Goal: Task Accomplishment & Management: Manage account settings

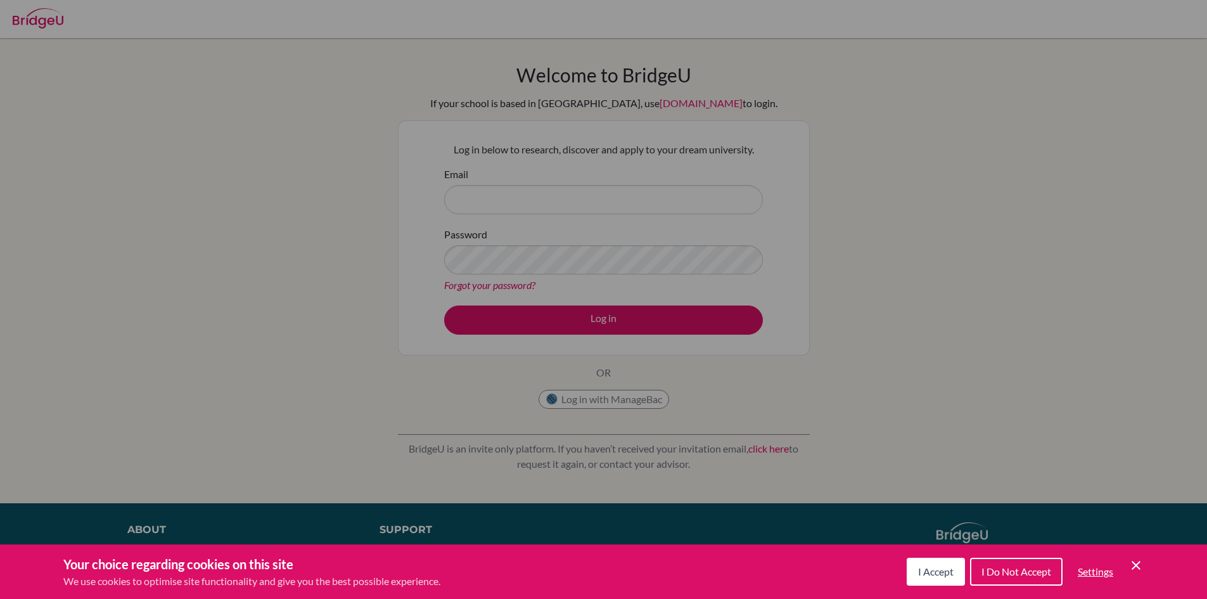
click at [1135, 565] on icon "Cookie Control Close Icon" at bounding box center [1136, 565] width 15 height 15
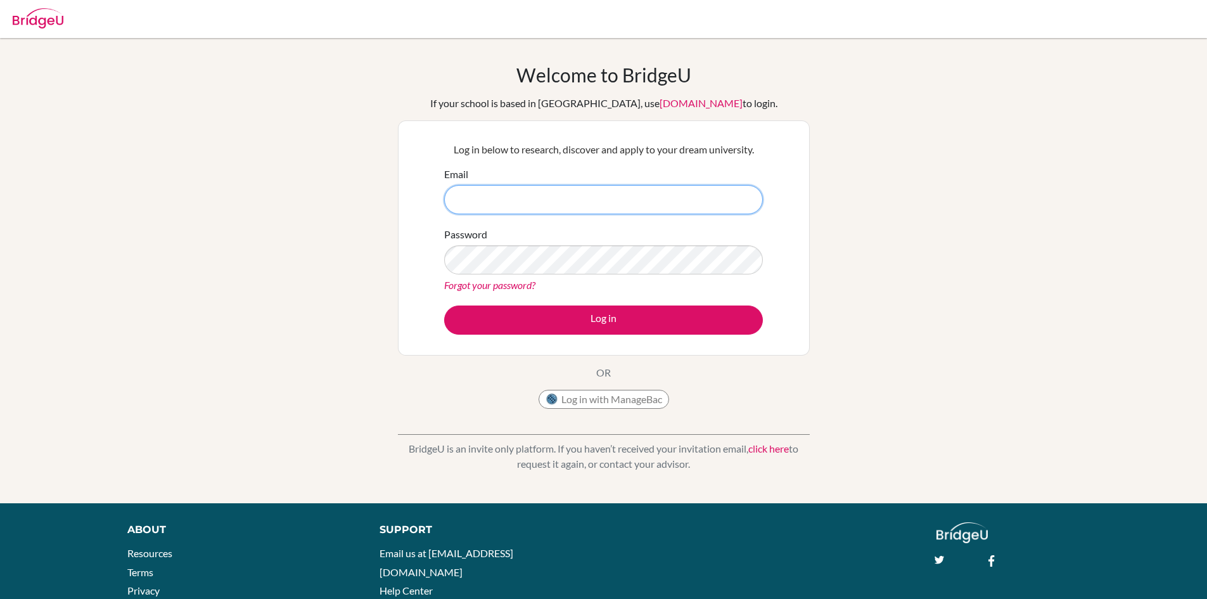
click at [474, 198] on input "Email" at bounding box center [603, 199] width 319 height 29
type input "[EMAIL_ADDRESS][DOMAIN_NAME]"
click at [485, 288] on link "Forgot your password?" at bounding box center [489, 285] width 91 height 12
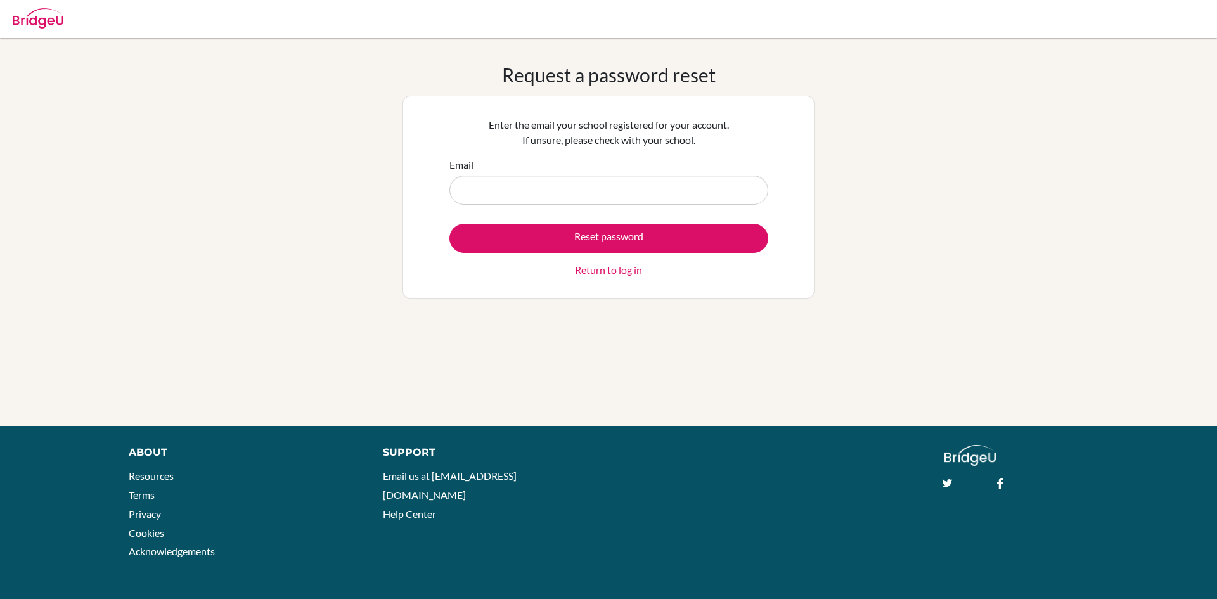
click at [593, 271] on link "Return to log in" at bounding box center [608, 269] width 67 height 15
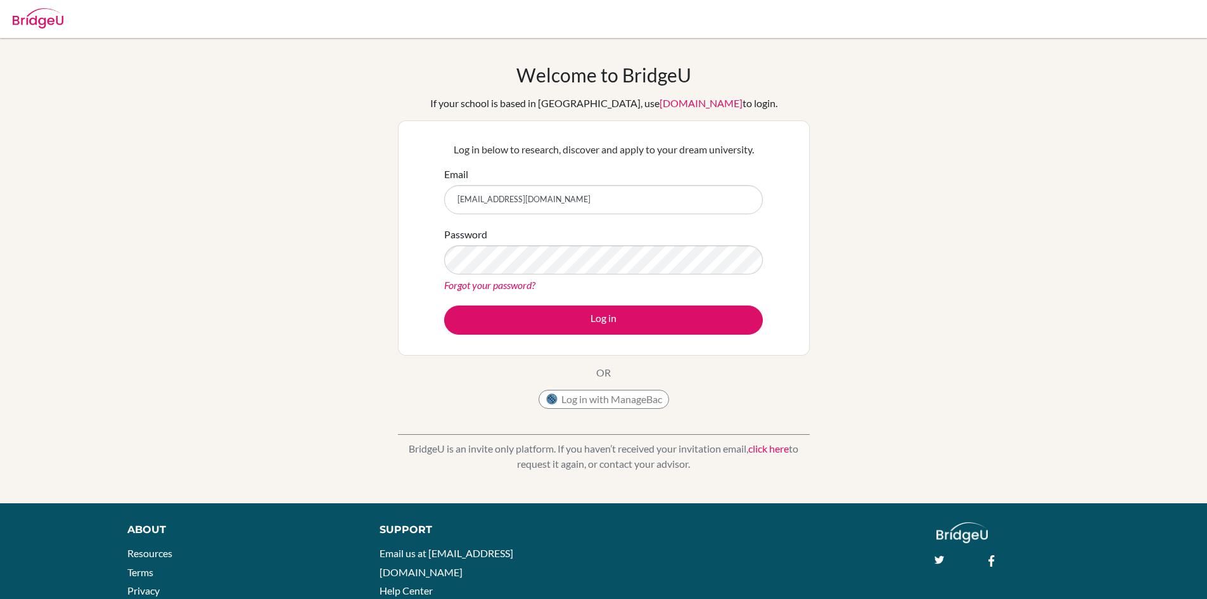
type input "[EMAIL_ADDRESS][DOMAIN_NAME]"
click at [444, 305] on button "Log in" at bounding box center [603, 319] width 319 height 29
type input "[EMAIL_ADDRESS][DOMAIN_NAME]"
click at [444, 305] on button "Log in" at bounding box center [603, 319] width 319 height 29
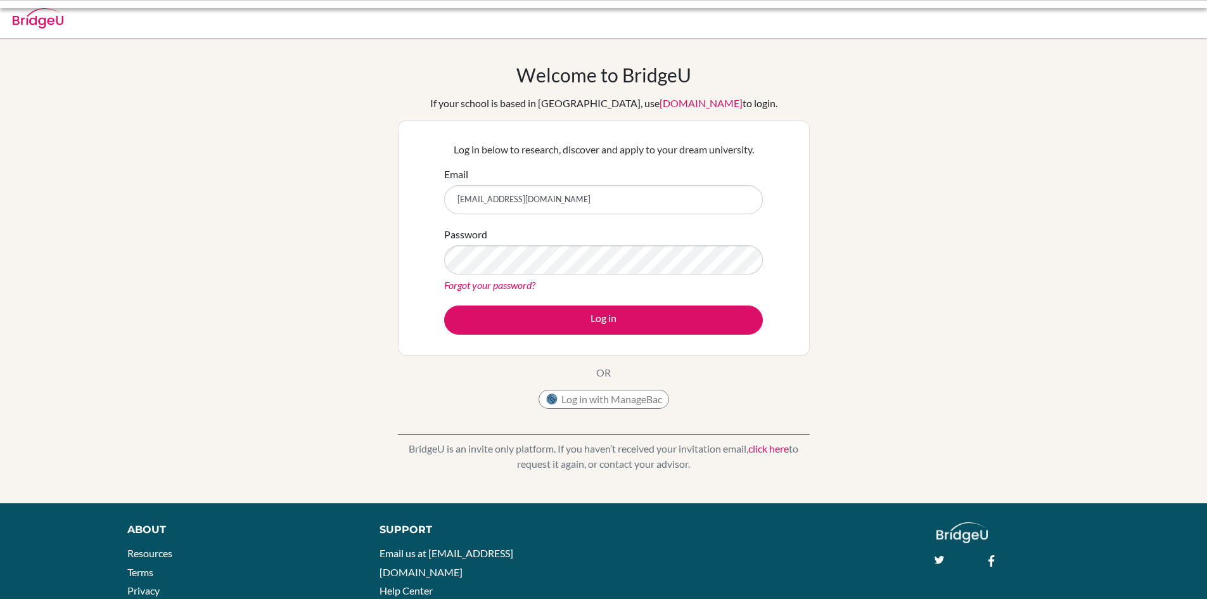
click at [587, 314] on button "Log in" at bounding box center [603, 319] width 319 height 29
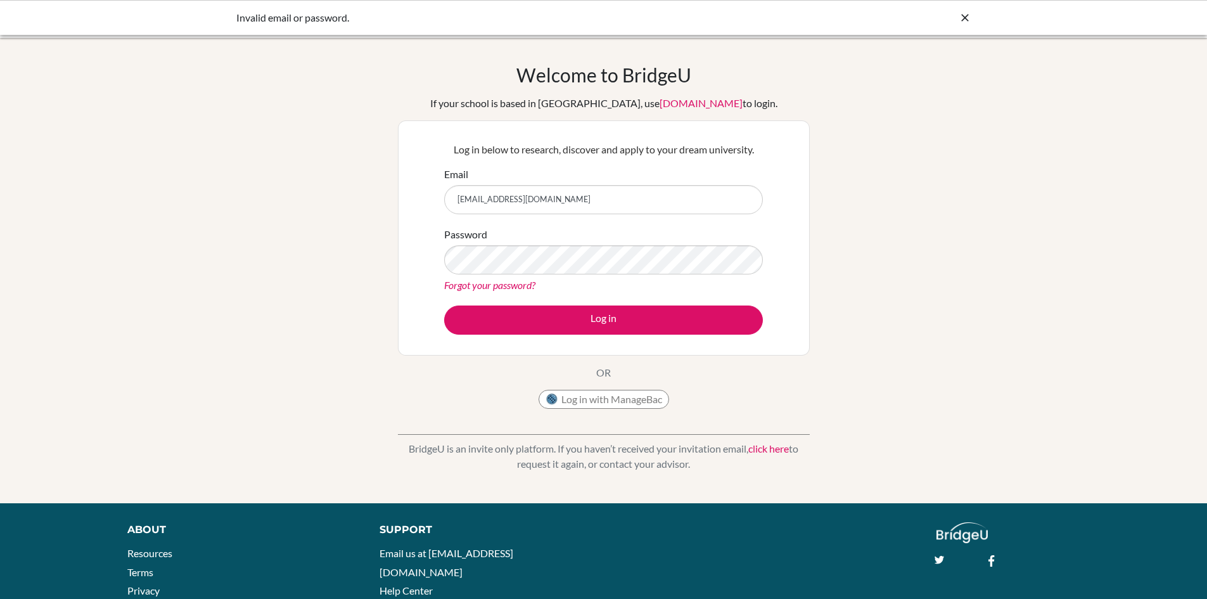
click at [512, 284] on link "Forgot your password?" at bounding box center [489, 285] width 91 height 12
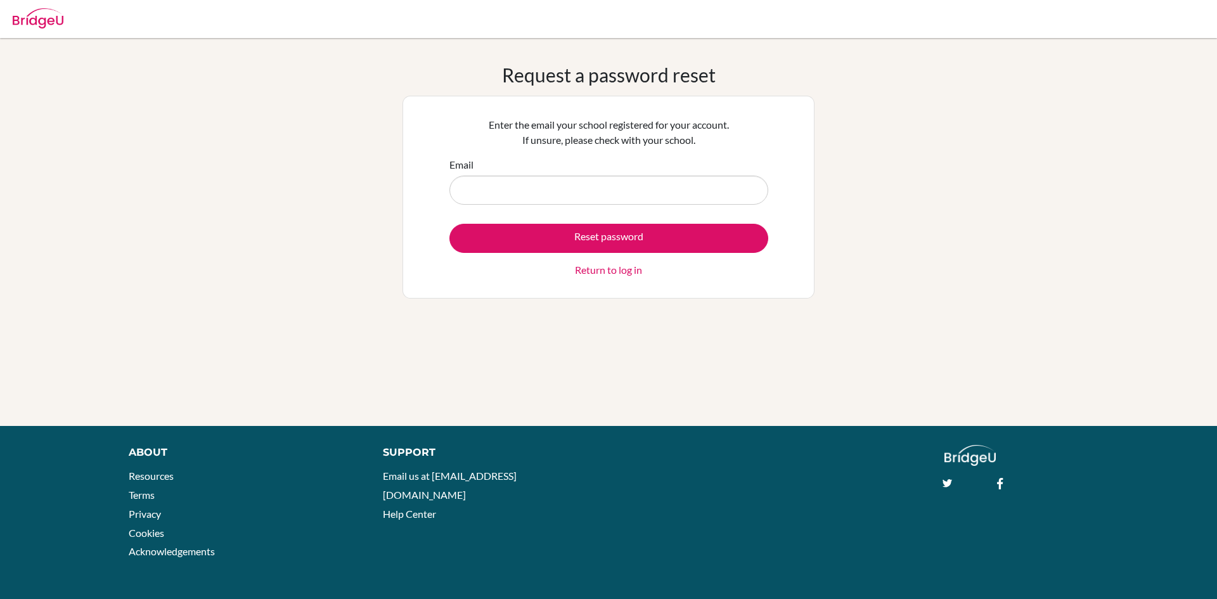
drag, startPoint x: 0, startPoint y: 0, endPoint x: 480, endPoint y: 194, distance: 517.4
click at [480, 194] on input "Email" at bounding box center [608, 190] width 319 height 29
type input "[EMAIL_ADDRESS][DOMAIN_NAME]"
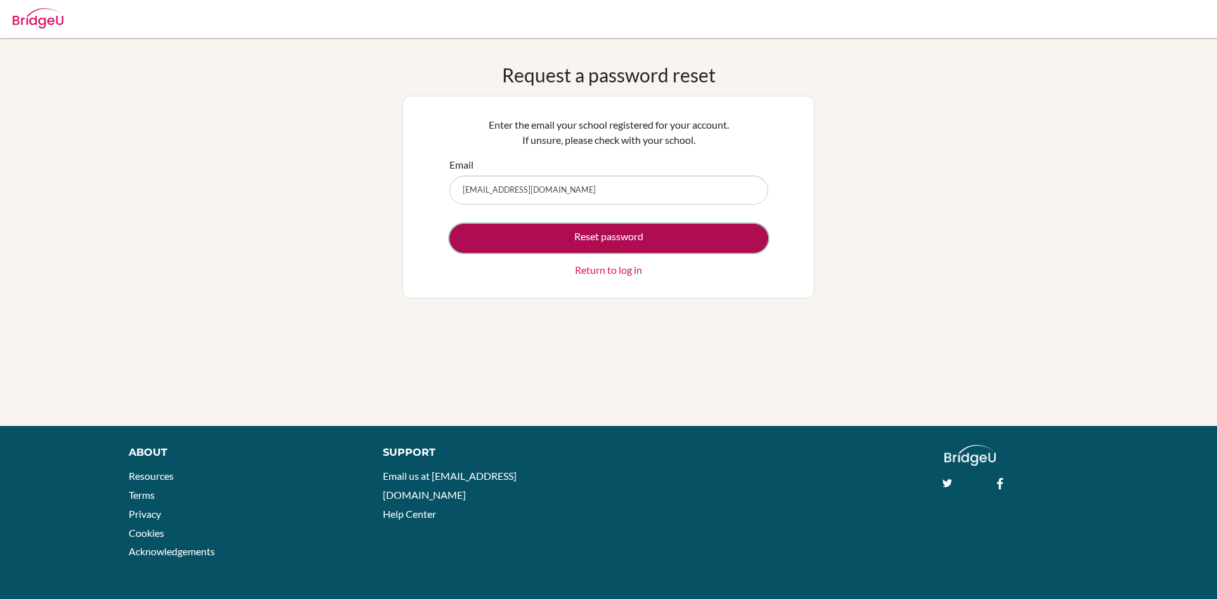
click at [604, 234] on button "Reset password" at bounding box center [608, 238] width 319 height 29
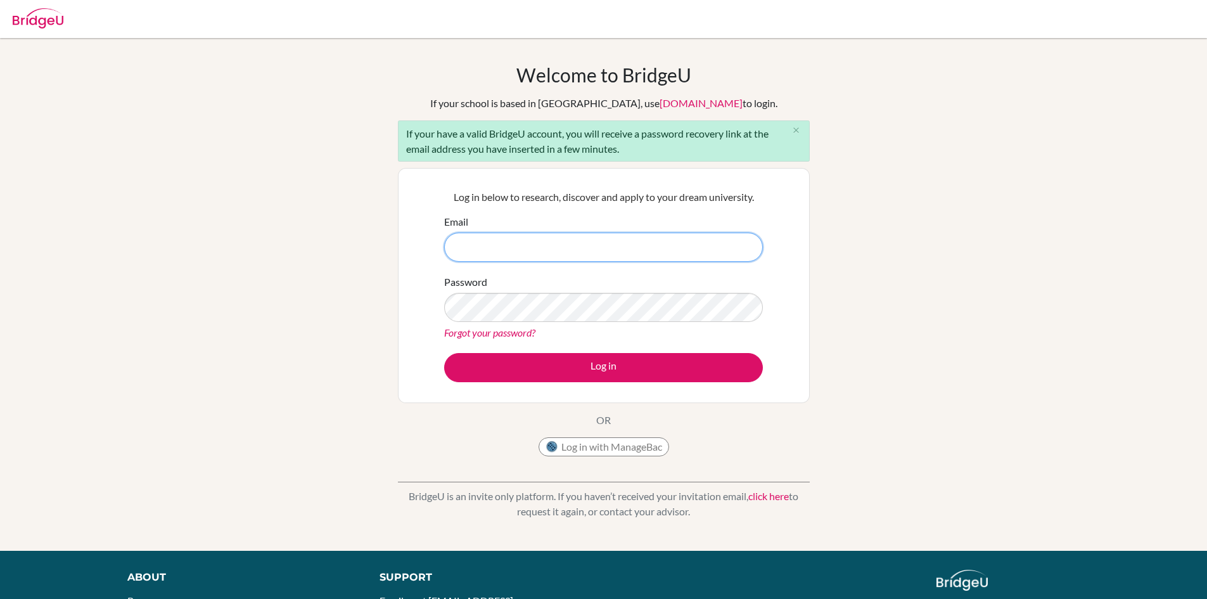
click at [467, 242] on input "Email" at bounding box center [603, 247] width 319 height 29
type input "[EMAIL_ADDRESS][DOMAIN_NAME]"
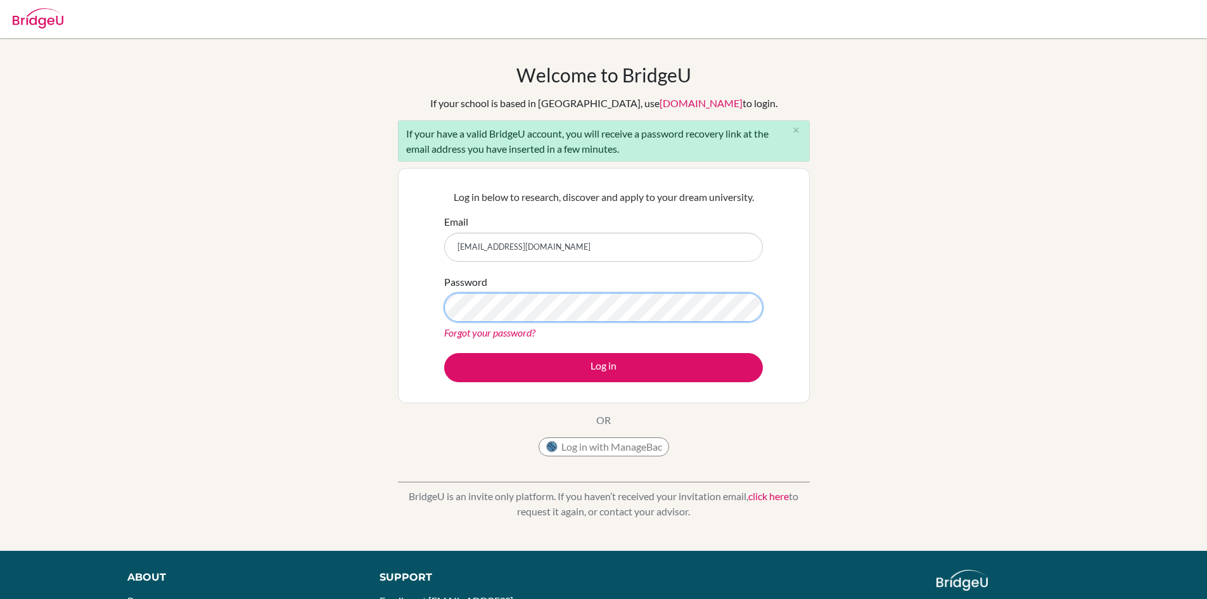
click at [444, 353] on button "Log in" at bounding box center [603, 367] width 319 height 29
